Goal: Transaction & Acquisition: Purchase product/service

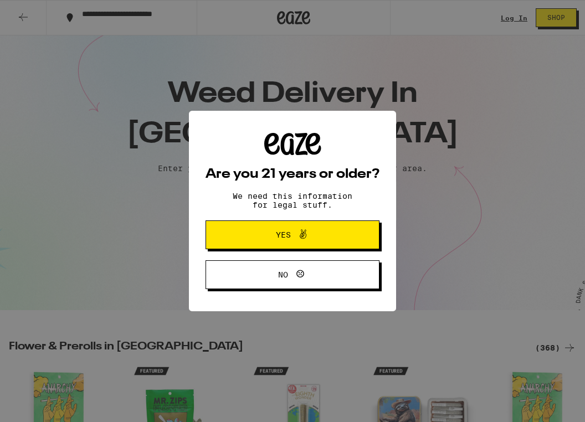
click at [351, 233] on button "Yes" at bounding box center [292, 234] width 174 height 29
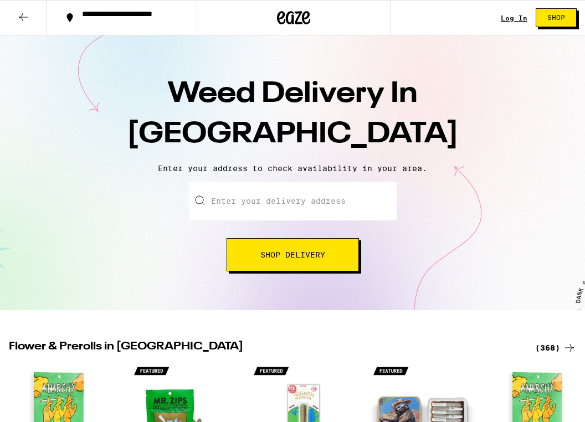
click at [301, 185] on input "Enter your delivery address" at bounding box center [293, 201] width 208 height 39
click at [299, 246] on button "Shop Delivery" at bounding box center [293, 254] width 132 height 33
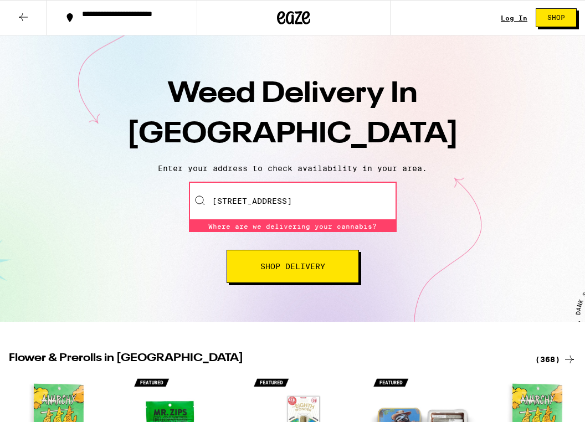
click at [267, 198] on input "649 S Ridgeley Dr., Apt 306" at bounding box center [293, 201] width 208 height 39
click at [207, 206] on div "649 S Ridgeley Dr., Apt 306" at bounding box center [293, 201] width 208 height 39
click at [276, 209] on input "649 S Ridgeley Dr., Apt 306" at bounding box center [293, 201] width 208 height 39
click at [392, 227] on div "Enter your delivery address 649 S Ridgeley Dr., Apt 306 Where are we delivering…" at bounding box center [292, 232] width 563 height 101
click at [320, 202] on input "649 S Ridgeley Dr., Apt 306" at bounding box center [293, 201] width 208 height 39
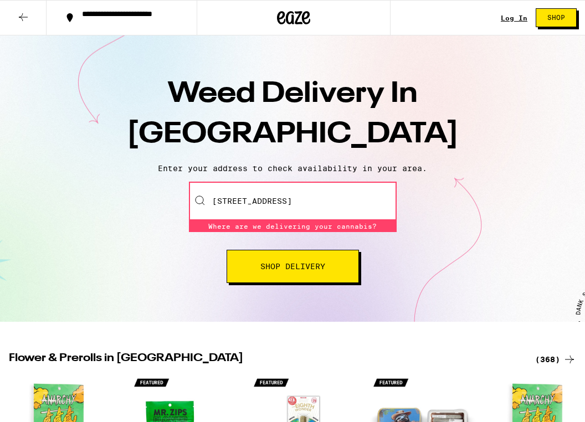
click at [320, 202] on input "649 S Ridgeley Dr., Apt 306" at bounding box center [293, 201] width 208 height 39
click at [319, 202] on input "649 S Ridgeley Dr., Apt 306" at bounding box center [293, 201] width 208 height 39
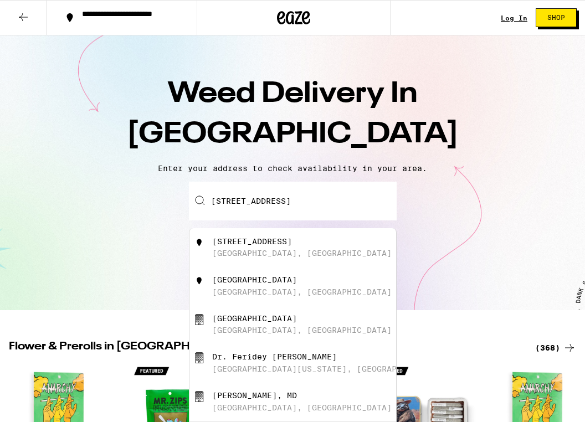
click at [228, 251] on div "Los Angeles, CA" at bounding box center [301, 253] width 179 height 9
type input "649 Ridgeley Drive, Los Angeles, CA"
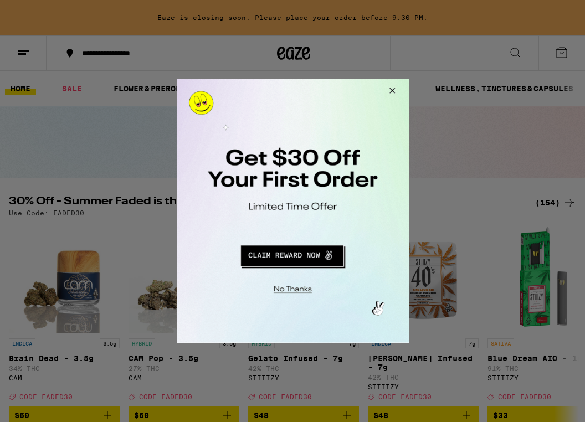
click at [301, 256] on button "Redirect to URL" at bounding box center [291, 254] width 193 height 27
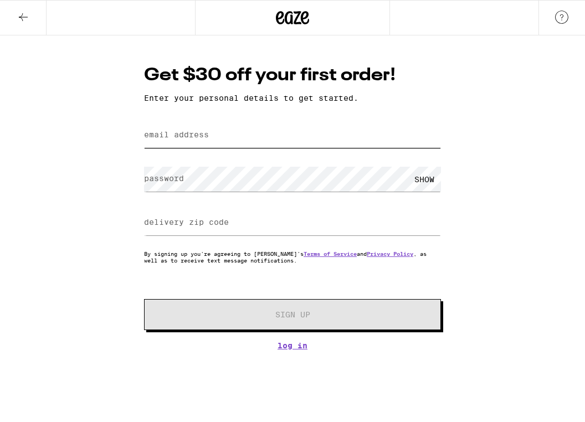
click at [242, 140] on input "email address" at bounding box center [292, 135] width 297 height 25
type input "[EMAIL_ADDRESS][DOMAIN_NAME]"
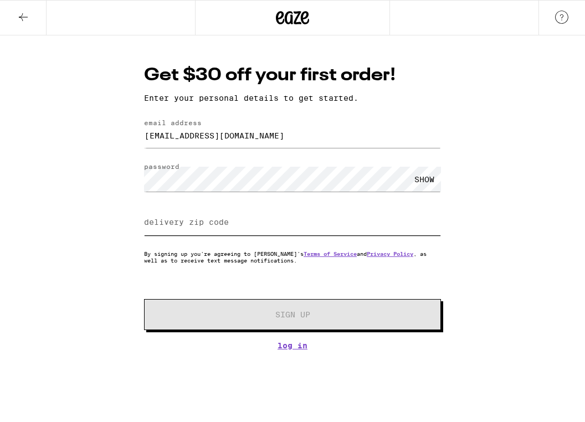
type input "0"
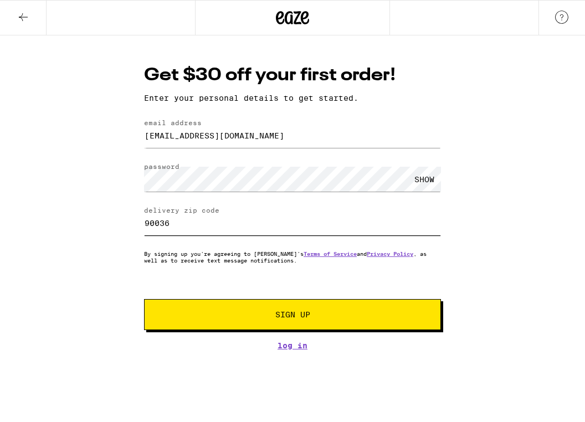
type input "90036"
click at [386, 322] on button "Sign Up" at bounding box center [292, 314] width 297 height 31
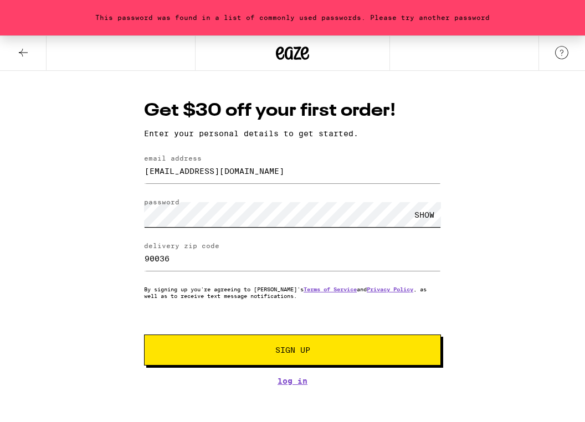
click at [144, 335] on button "Sign Up" at bounding box center [292, 350] width 297 height 31
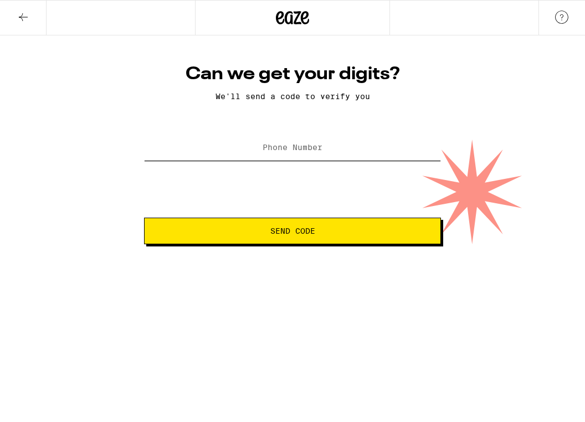
click at [345, 158] on input "Phone Number" at bounding box center [292, 148] width 297 height 25
type input "[PHONE_NUMBER]"
click at [144, 218] on button "Send Code" at bounding box center [292, 231] width 297 height 27
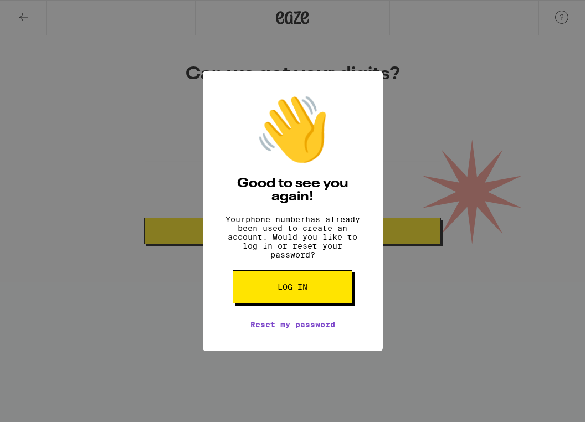
click at [341, 286] on button "Log in" at bounding box center [293, 286] width 120 height 33
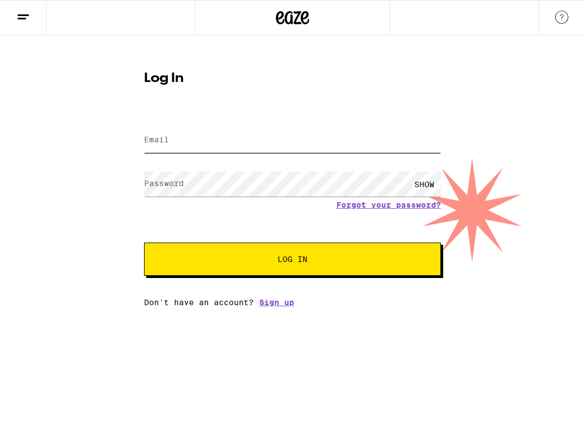
type input "[EMAIL_ADDRESS][DOMAIN_NAME]"
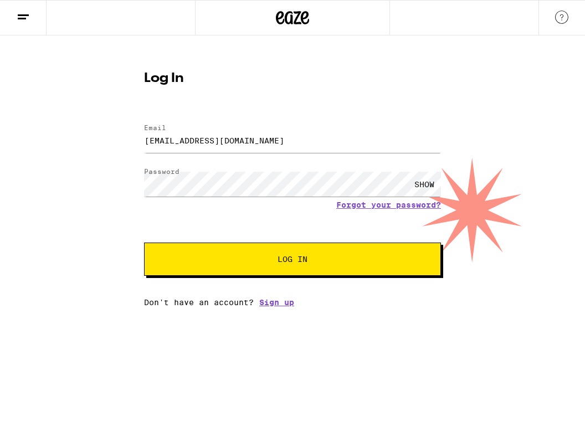
click at [399, 284] on div "Email Email [EMAIL_ADDRESS][DOMAIN_NAME] Password Password SHOW Forgot your pas…" at bounding box center [292, 210] width 297 height 194
click at [402, 273] on button "Log In" at bounding box center [292, 259] width 297 height 33
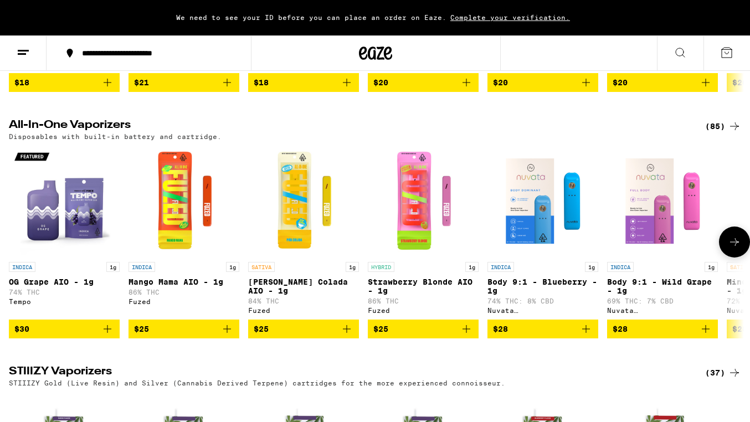
scroll to position [1377, 0]
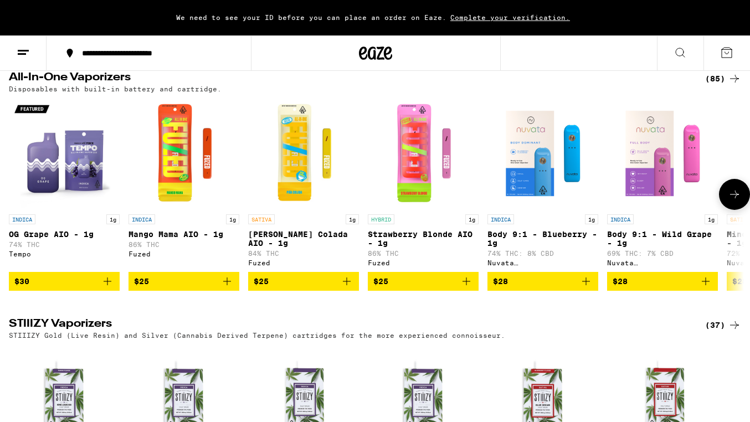
click at [584, 210] on button at bounding box center [734, 194] width 31 height 31
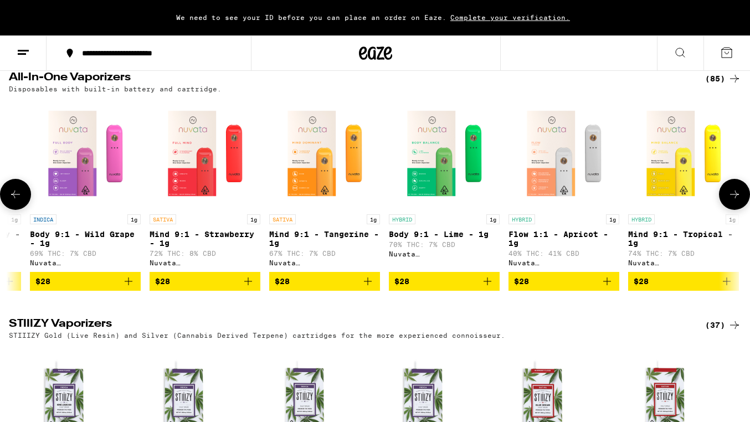
scroll to position [1376, 0]
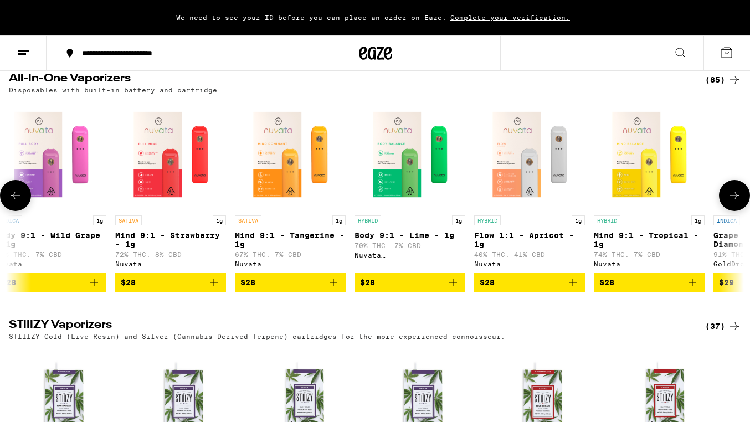
click at [584, 211] on button at bounding box center [734, 195] width 31 height 31
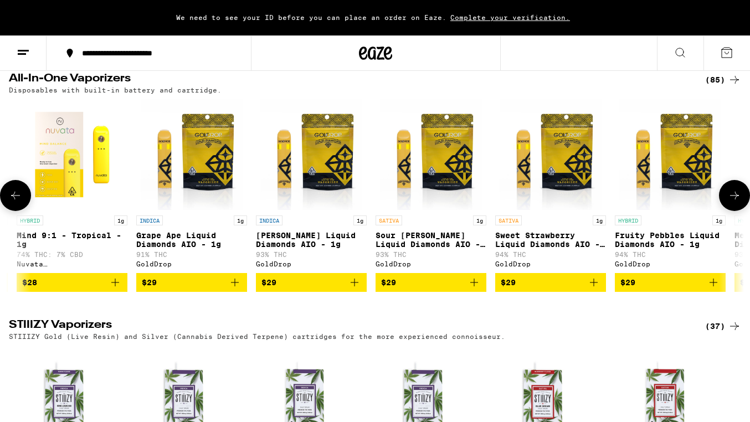
scroll to position [0, 1223]
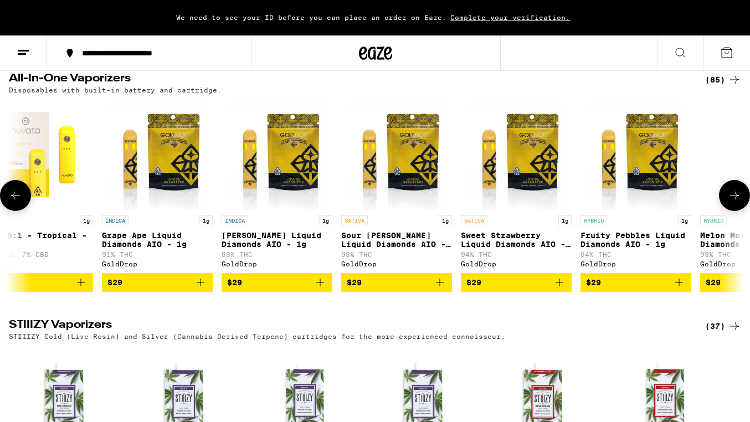
click at [14, 202] on icon at bounding box center [15, 195] width 13 height 13
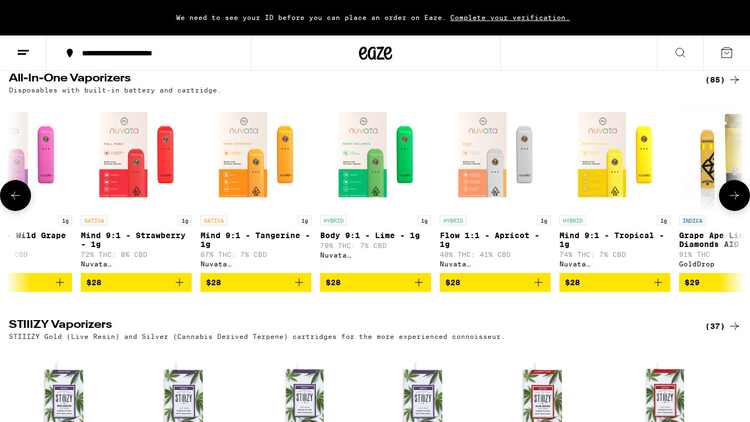
scroll to position [0, 611]
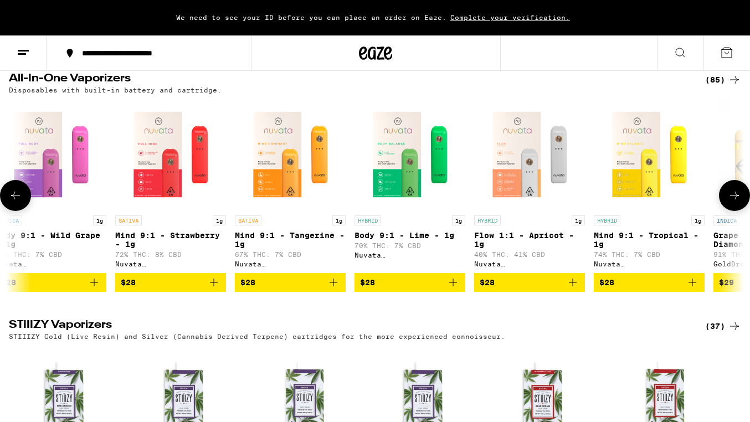
click at [15, 202] on icon at bounding box center [15, 195] width 13 height 13
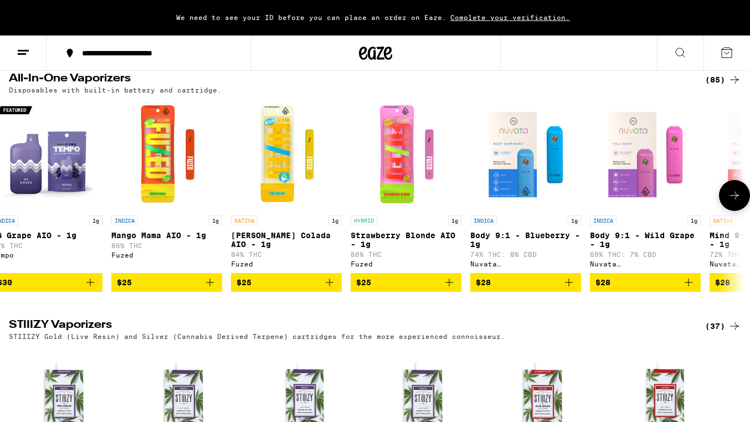
scroll to position [0, 0]
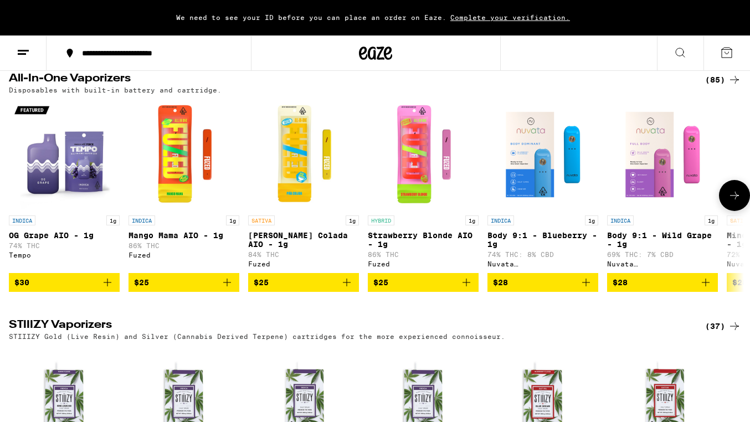
click at [584, 211] on button at bounding box center [734, 195] width 31 height 31
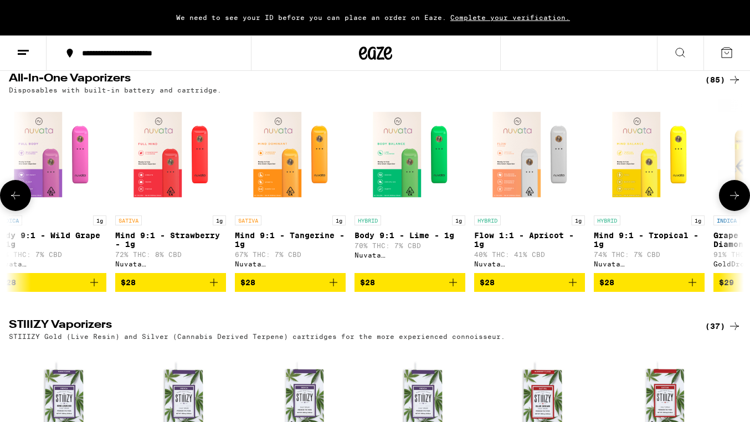
click at [584, 211] on button at bounding box center [734, 195] width 31 height 31
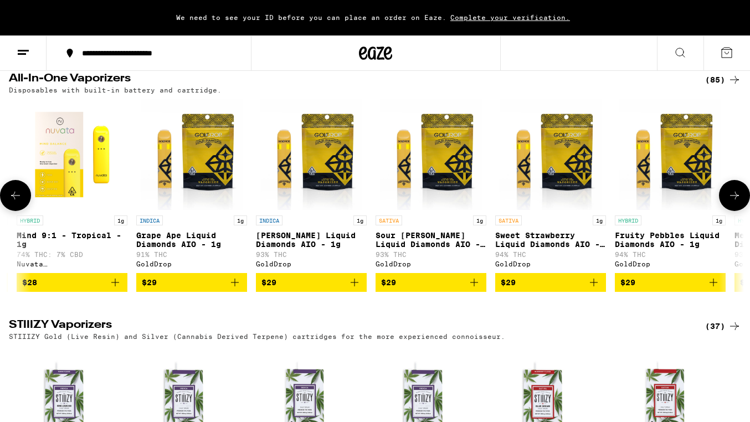
scroll to position [0, 1223]
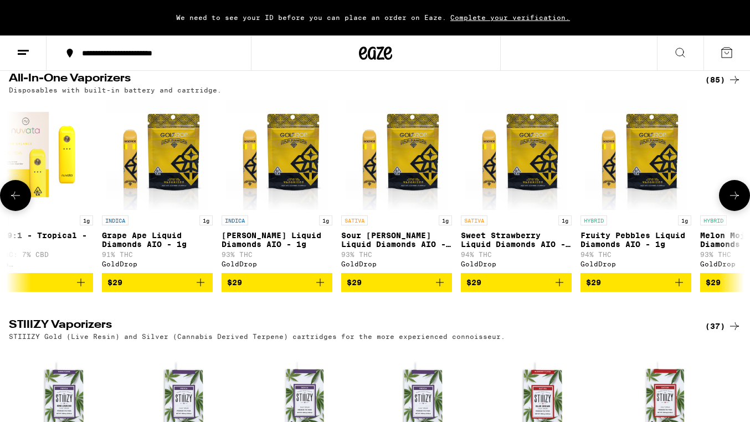
click at [584, 211] on button at bounding box center [734, 195] width 31 height 31
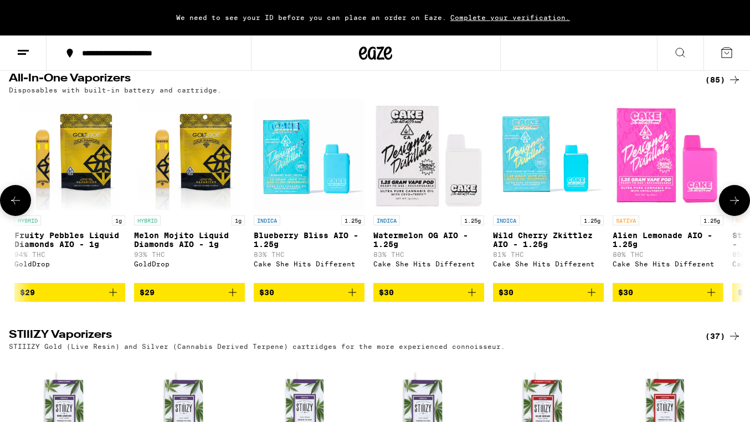
scroll to position [0, 1834]
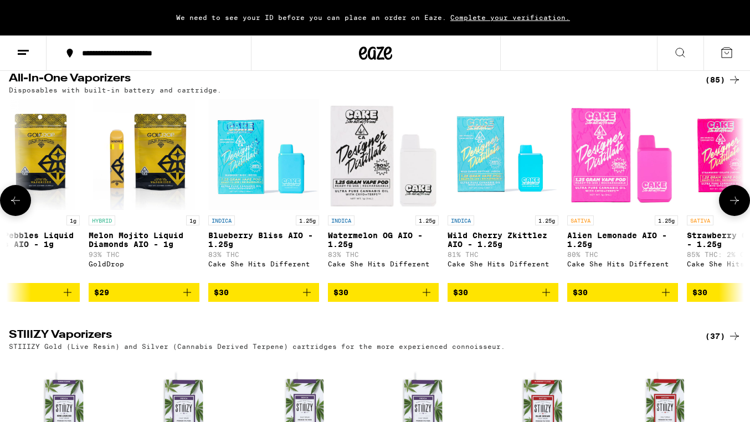
click at [584, 216] on button at bounding box center [734, 200] width 31 height 31
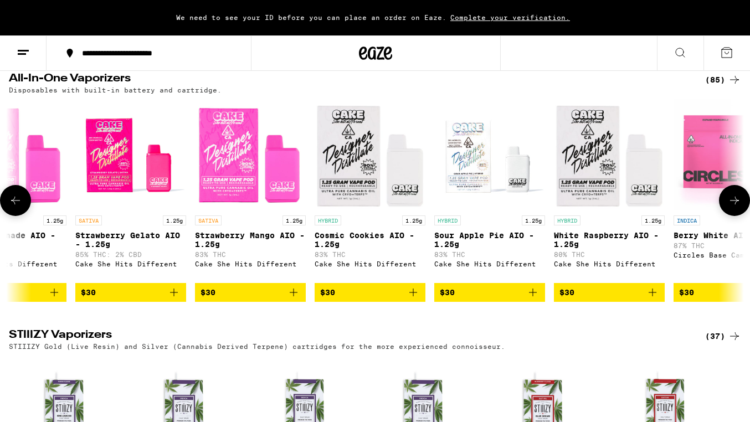
click at [584, 216] on button at bounding box center [734, 200] width 31 height 31
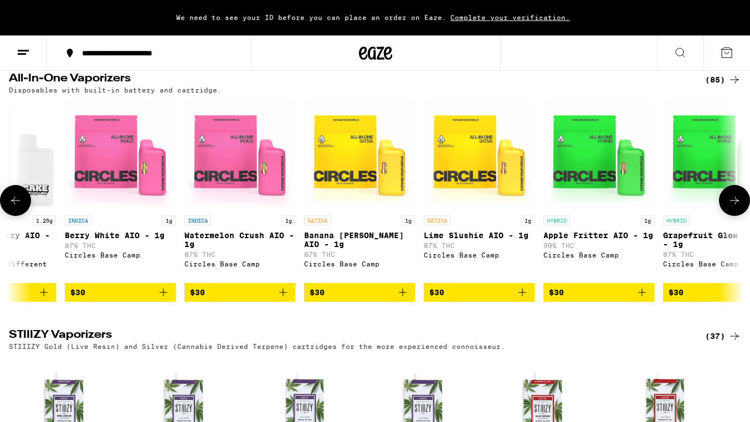
scroll to position [0, 3057]
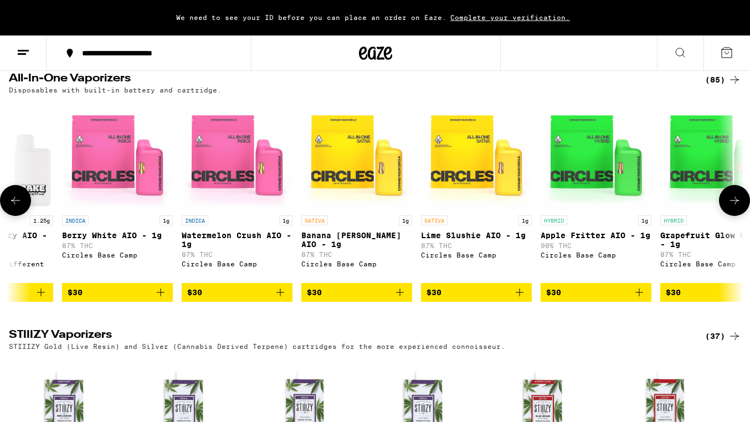
click at [584, 216] on button at bounding box center [734, 200] width 31 height 31
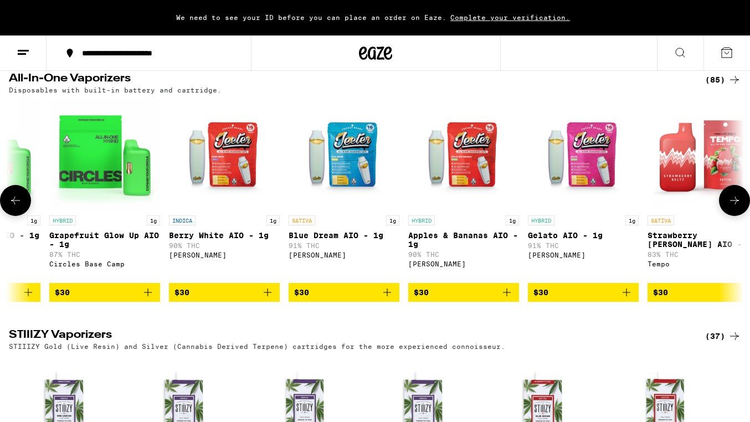
scroll to position [0, 3669]
click at [59, 198] on img "Open page for Grapefruit Glow Up AIO - 1g from Circles Base Camp" at bounding box center [104, 154] width 111 height 111
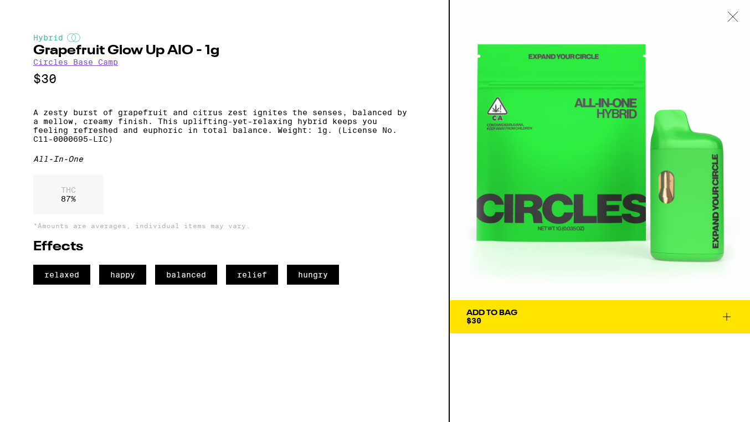
scroll to position [1387, 0]
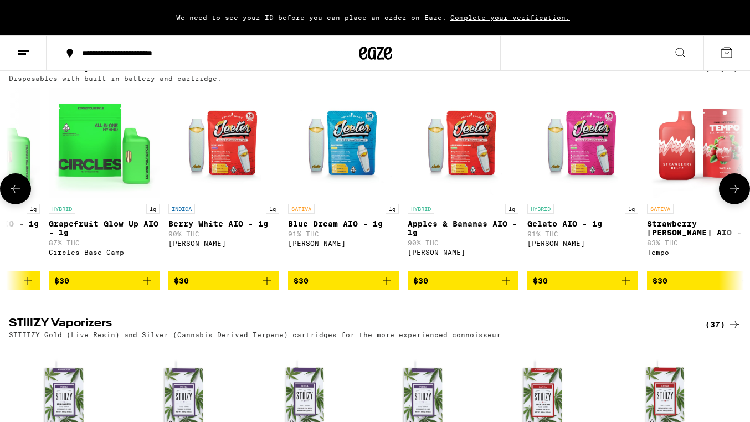
click at [18, 196] on icon at bounding box center [15, 188] width 13 height 13
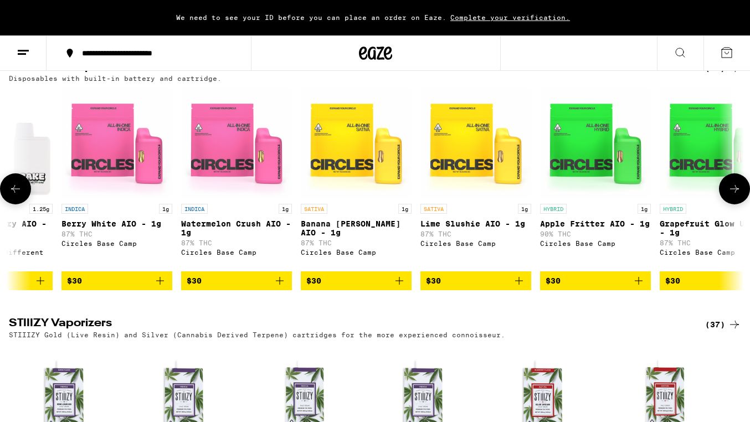
scroll to position [0, 3057]
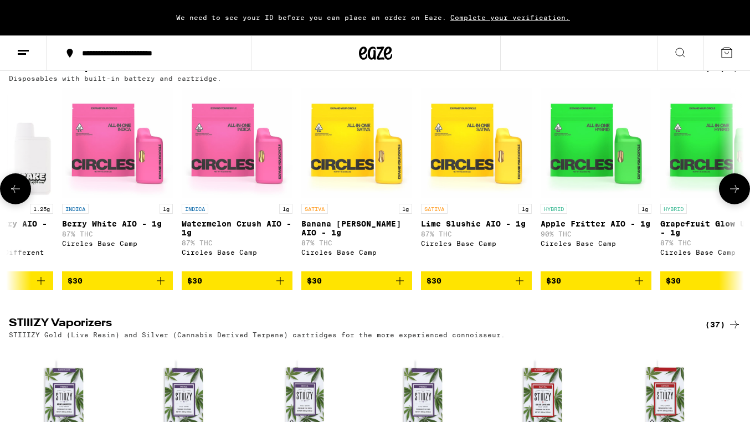
click at [584, 198] on img "Open page for Apple Fritter AIO - 1g from Circles Base Camp" at bounding box center [596, 143] width 111 height 111
click at [476, 196] on img "Open page for Lime Slushie AIO - 1g from Circles Base Camp" at bounding box center [476, 143] width 111 height 111
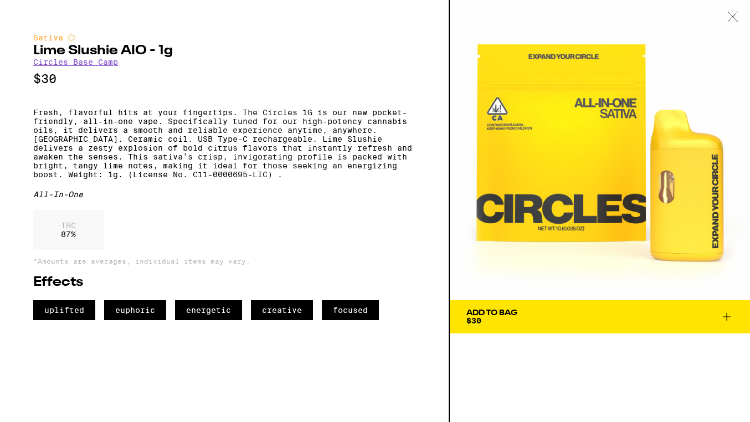
click at [584, 318] on span "Add To Bag $30" at bounding box center [599, 317] width 267 height 16
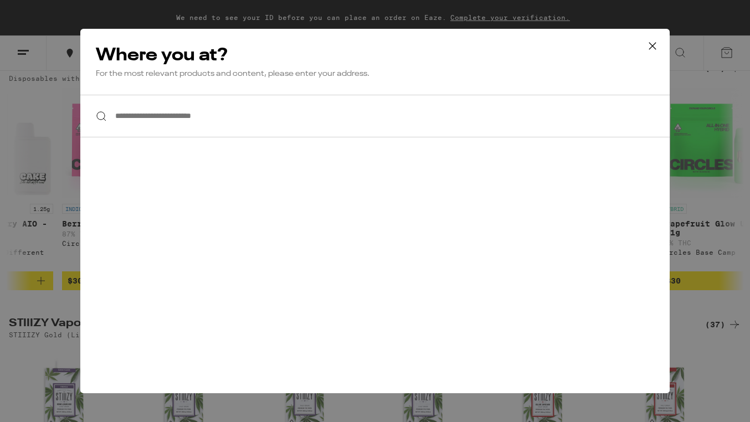
click at [270, 118] on input "**********" at bounding box center [374, 116] width 589 height 43
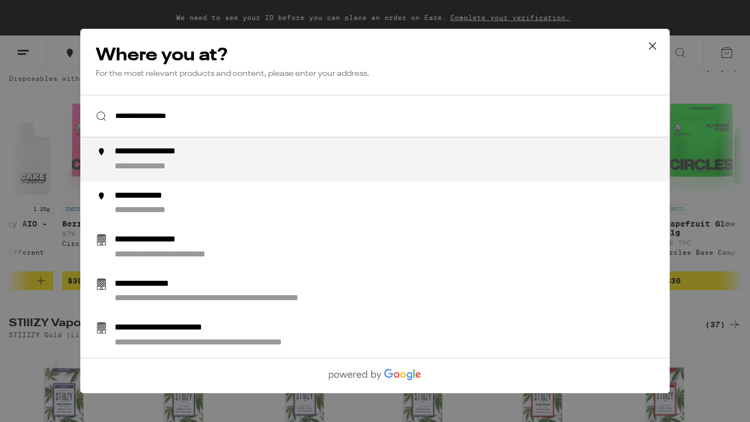
click at [275, 164] on div "**********" at bounding box center [397, 159] width 565 height 27
type input "**********"
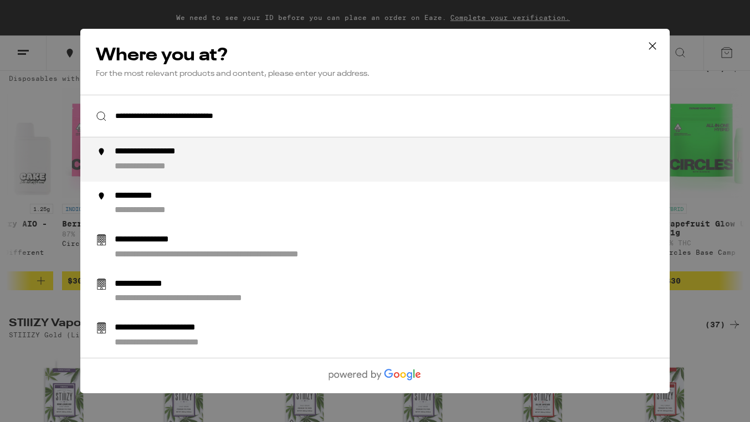
scroll to position [996, 0]
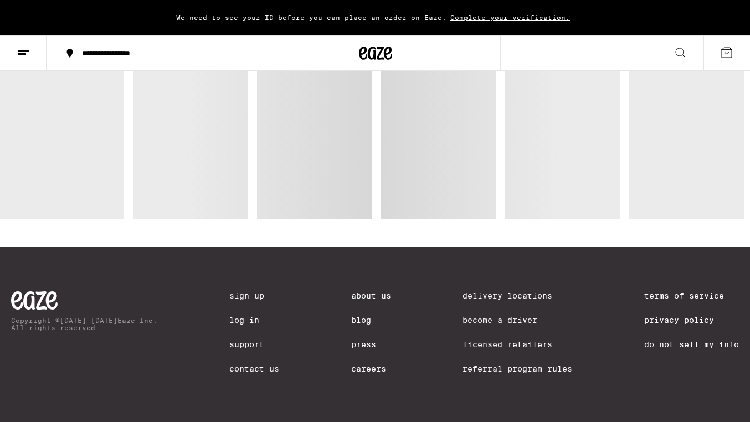
click at [523, 17] on span "Complete your verification." at bounding box center [509, 17] width 127 height 7
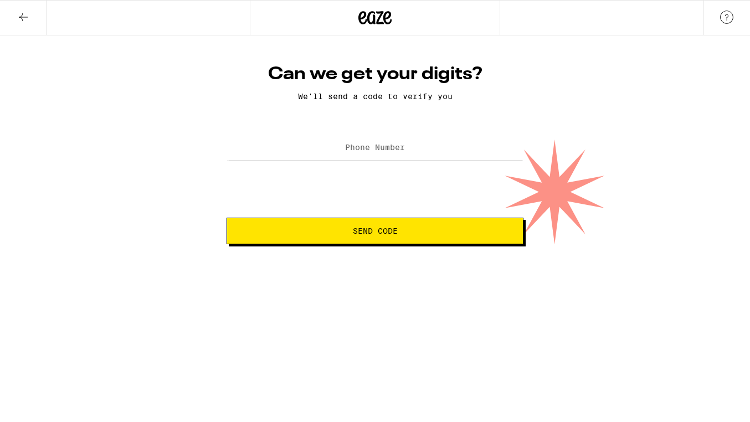
click at [345, 168] on form "Phone Number Send Code" at bounding box center [375, 188] width 297 height 112
click at [359, 150] on label "Phone Number" at bounding box center [375, 147] width 60 height 9
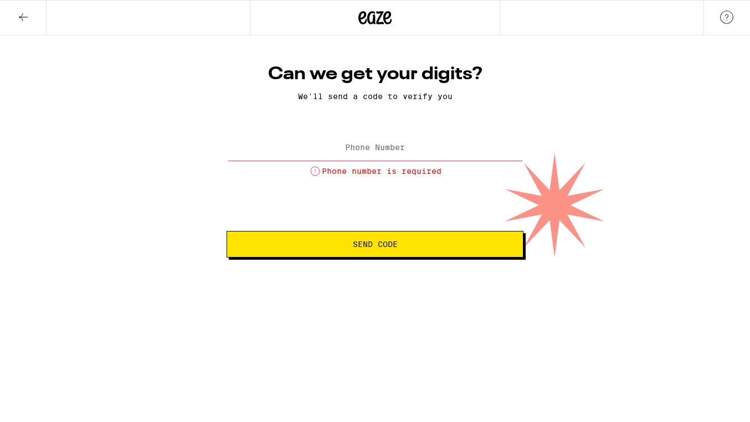
click at [453, 256] on html "Can we get your digits? We'll send a code to verify you Phone Number Phone numb…" at bounding box center [375, 129] width 750 height 258
click at [411, 152] on input "Phone Number" at bounding box center [375, 148] width 297 height 25
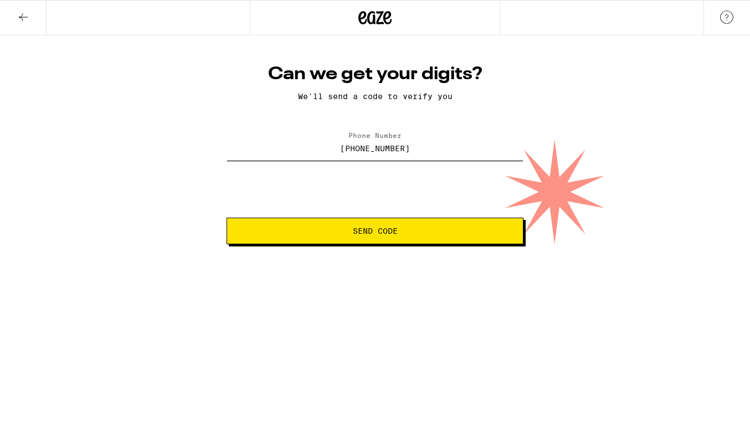
type input "[PHONE_NUMBER]"
click at [394, 228] on span "Send Code" at bounding box center [375, 231] width 45 height 8
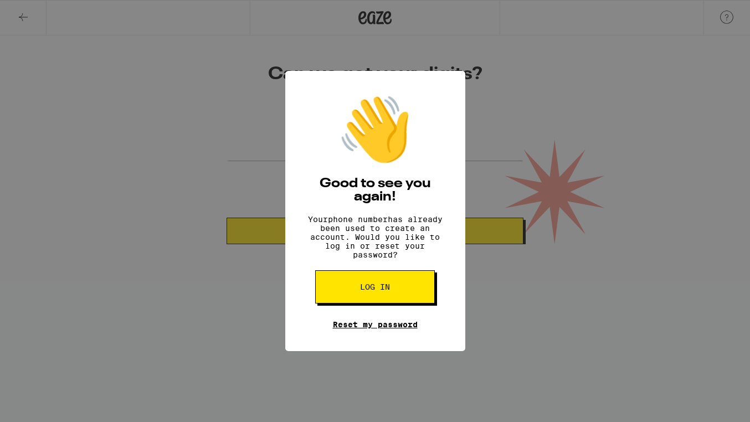
click at [400, 329] on link "Reset my password" at bounding box center [375, 324] width 85 height 9
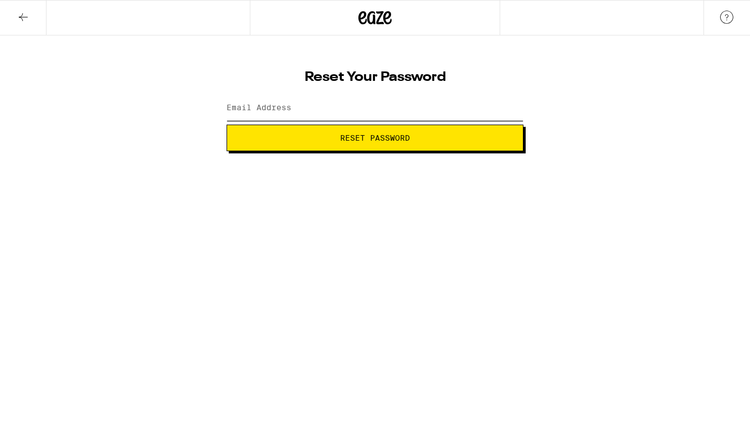
click at [376, 101] on input "Email Address" at bounding box center [375, 108] width 297 height 25
click at [381, 105] on input "Email Address" at bounding box center [375, 108] width 297 height 25
type input "[EMAIL_ADDRESS][DOMAIN_NAME]"
click at [227, 125] on button "Reset Password" at bounding box center [375, 138] width 297 height 27
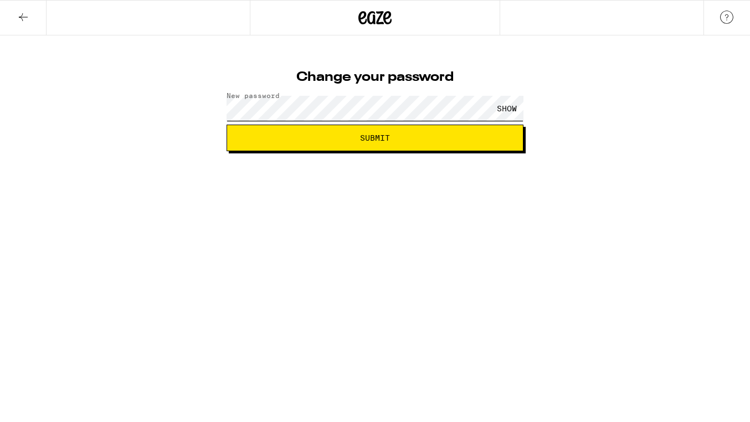
click at [227, 125] on button "Submit" at bounding box center [375, 138] width 297 height 27
